Goal: Task Accomplishment & Management: Manage account settings

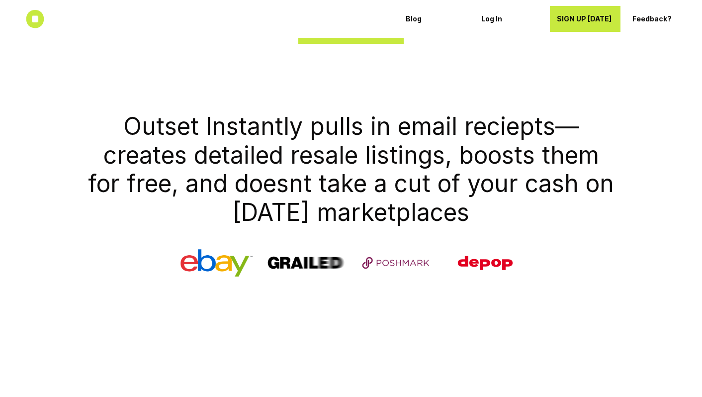
scroll to position [360, 0]
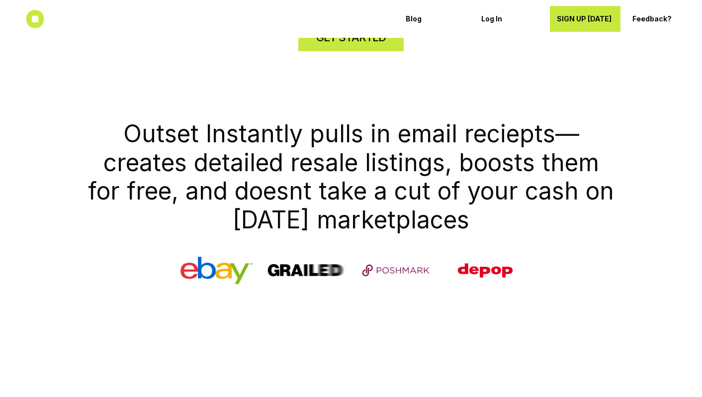
drag, startPoint x: 126, startPoint y: 132, endPoint x: 502, endPoint y: 227, distance: 387.7
click at [502, 227] on h1 "Outset Instantly pulls in email reciepts—creates detailed resale listings, boos…" at bounding box center [350, 176] width 533 height 114
copy h1 "Outset Instantly pulls in email reciepts—creates detailed resale listings, boos…"
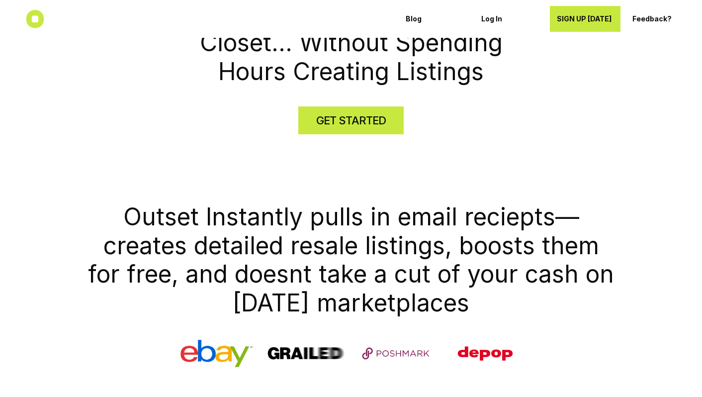
scroll to position [0, 0]
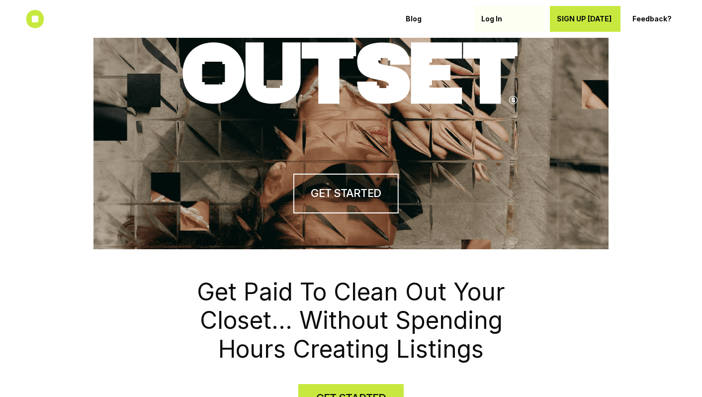
click at [490, 17] on p "Log In" at bounding box center [509, 19] width 57 height 8
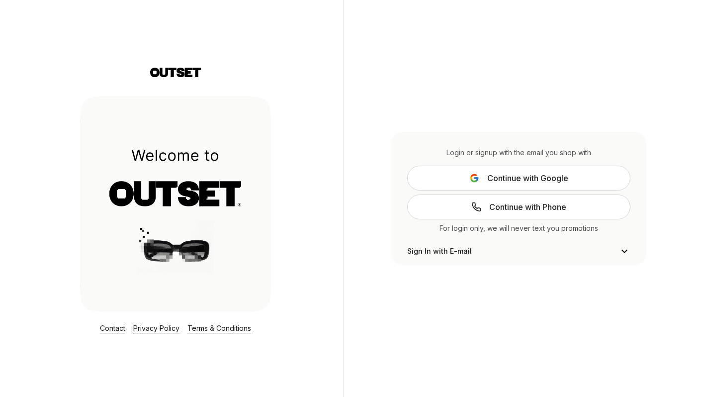
click at [482, 178] on button "Continue with Google" at bounding box center [518, 178] width 223 height 25
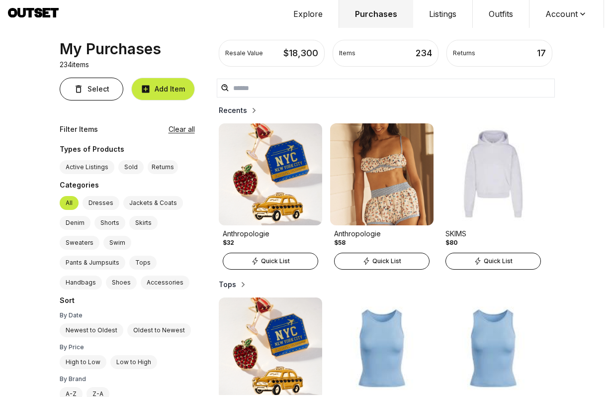
click at [450, 13] on button "Listings" at bounding box center [443, 14] width 60 height 28
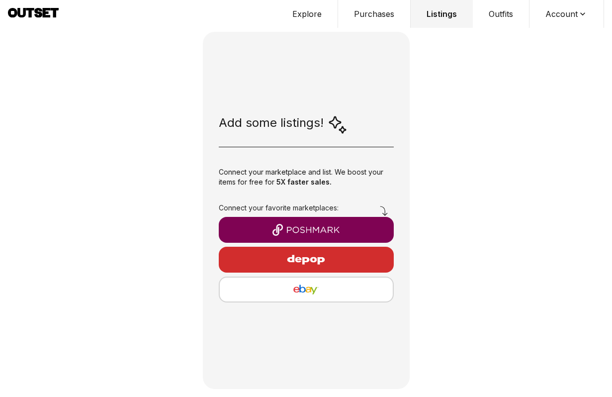
click at [505, 16] on button "Outfits" at bounding box center [501, 14] width 57 height 28
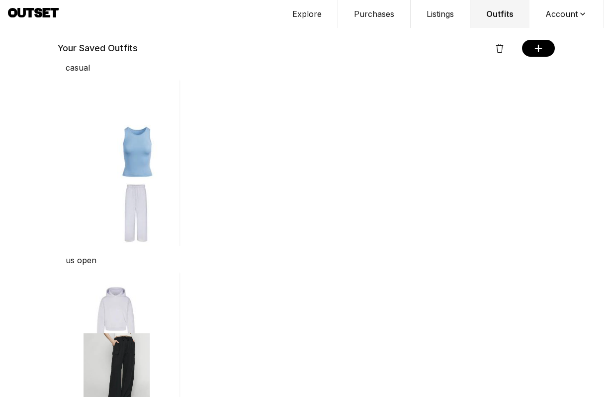
click at [376, 16] on button "Purchases" at bounding box center [374, 14] width 73 height 28
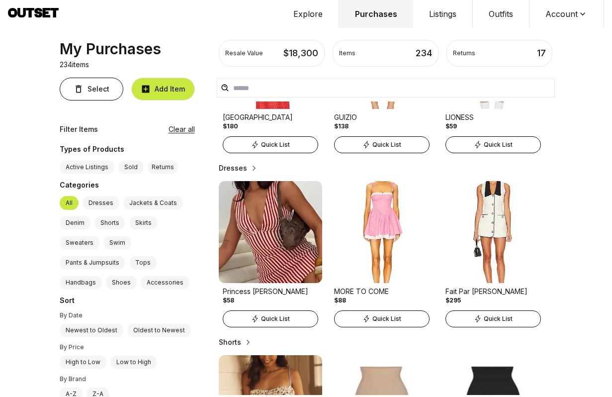
scroll to position [654, 0]
